Goal: Navigation & Orientation: Find specific page/section

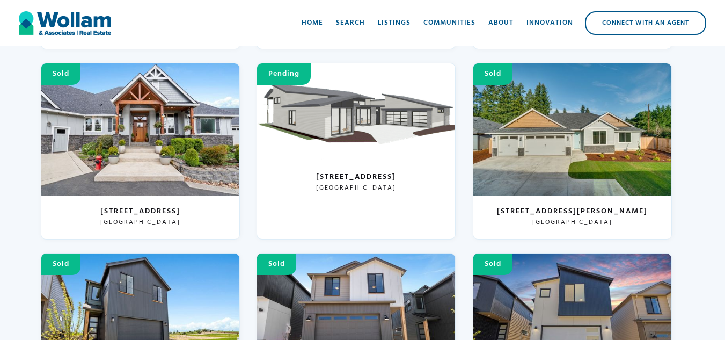
scroll to position [3754, 0]
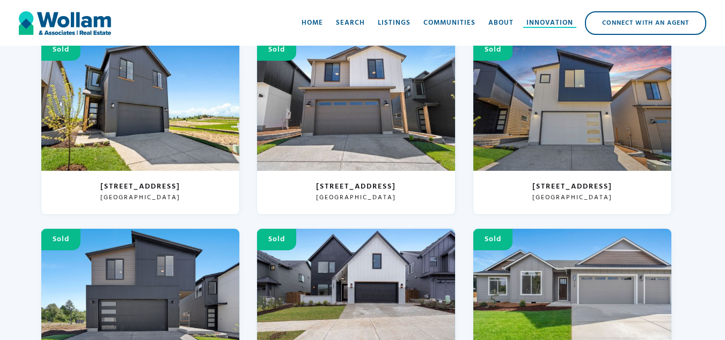
click at [537, 21] on div "Innovation" at bounding box center [549, 23] width 47 height 11
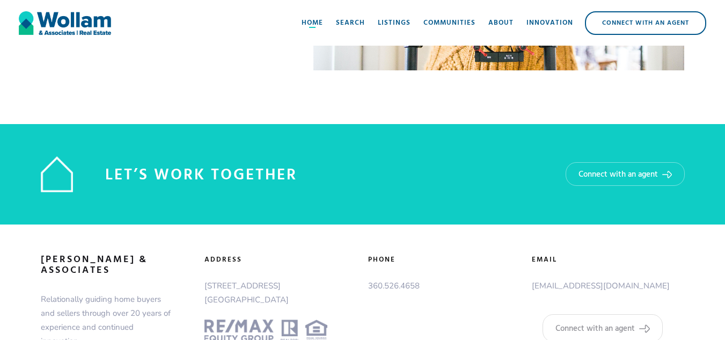
scroll to position [1458, 0]
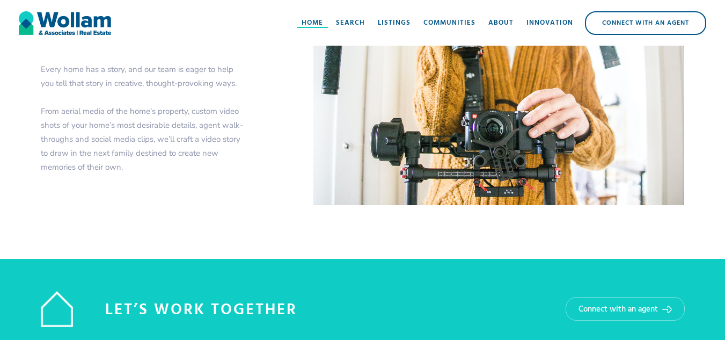
click at [314, 34] on link "Home" at bounding box center [312, 23] width 34 height 32
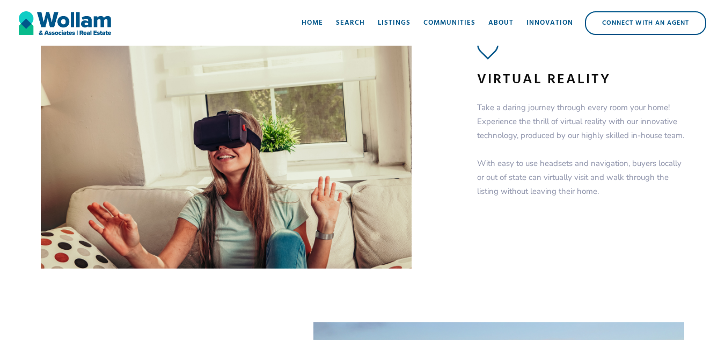
scroll to position [439, 0]
